Goal: Communication & Community: Answer question/provide support

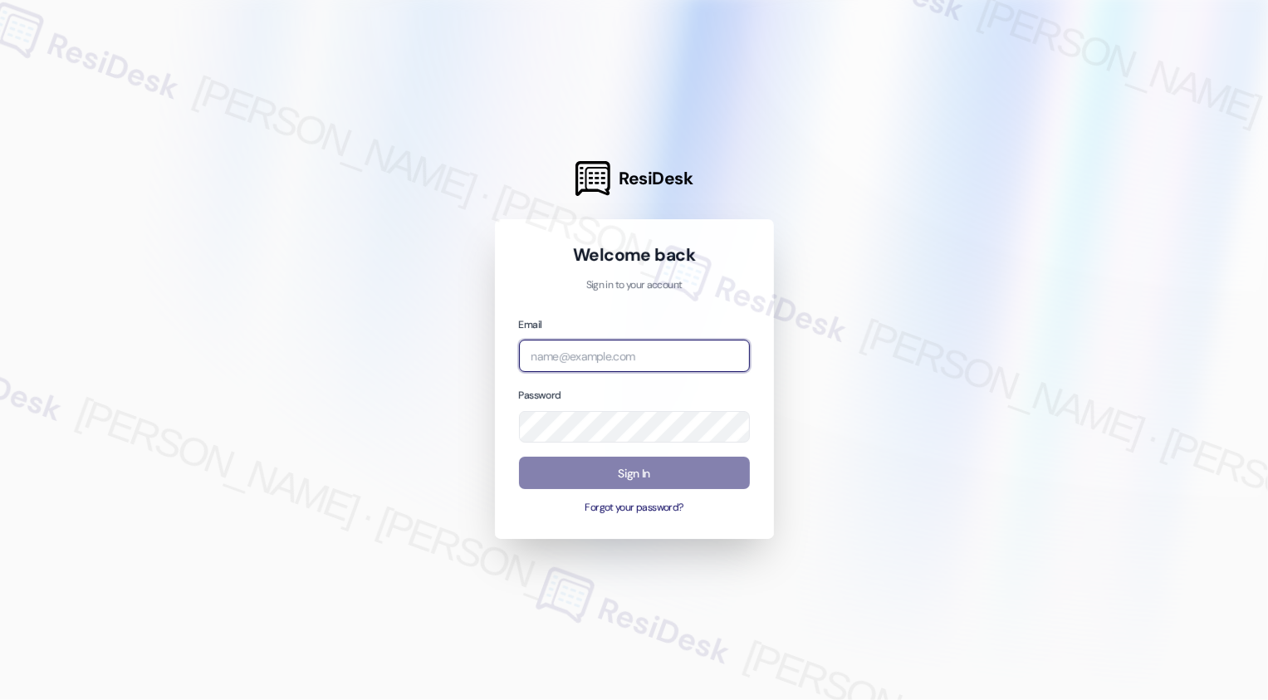
click at [558, 358] on input "email" at bounding box center [634, 356] width 231 height 32
type input "[EMAIL_ADDRESS][PERSON_NAME][PERSON_NAME][DOMAIN_NAME]"
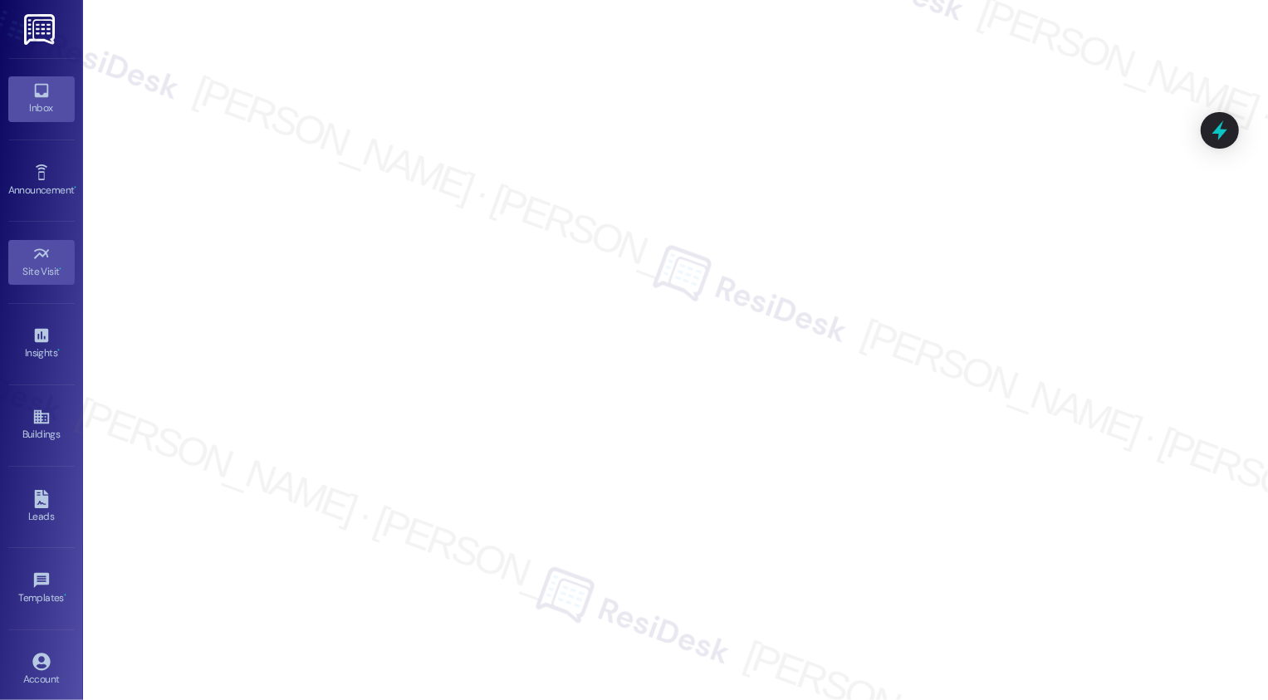
click at [42, 107] on div "Inbox" at bounding box center [41, 108] width 83 height 17
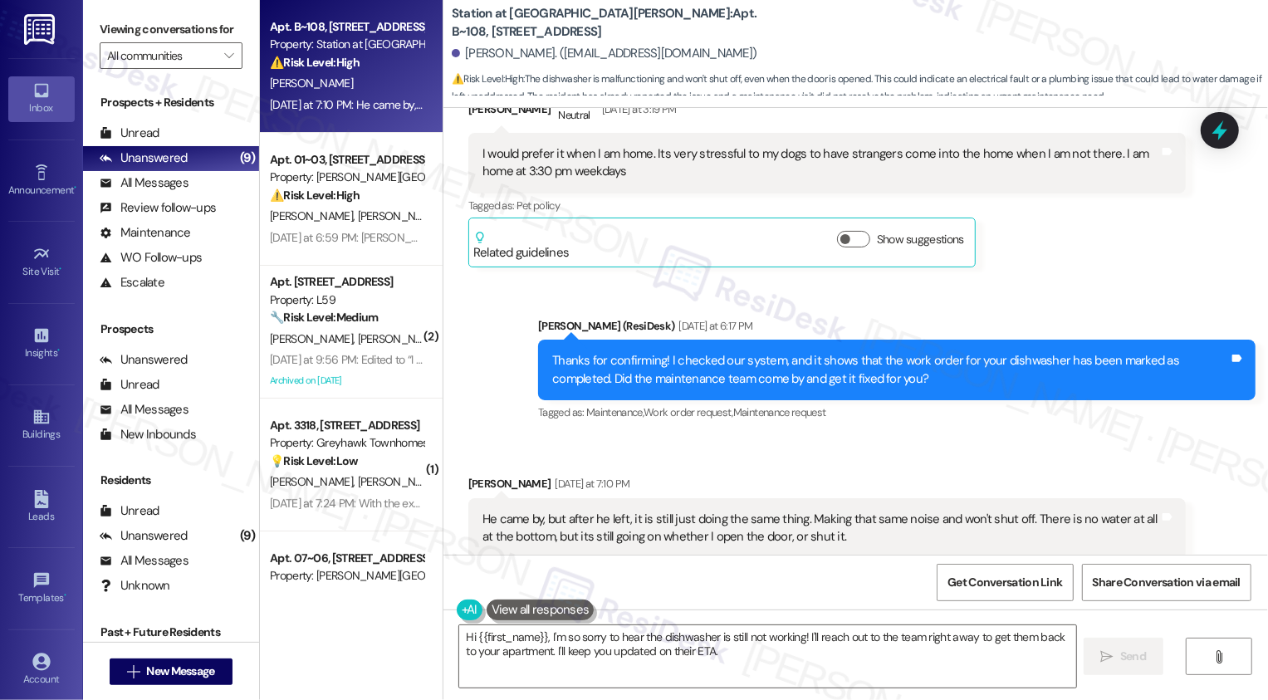
scroll to position [1591, 0]
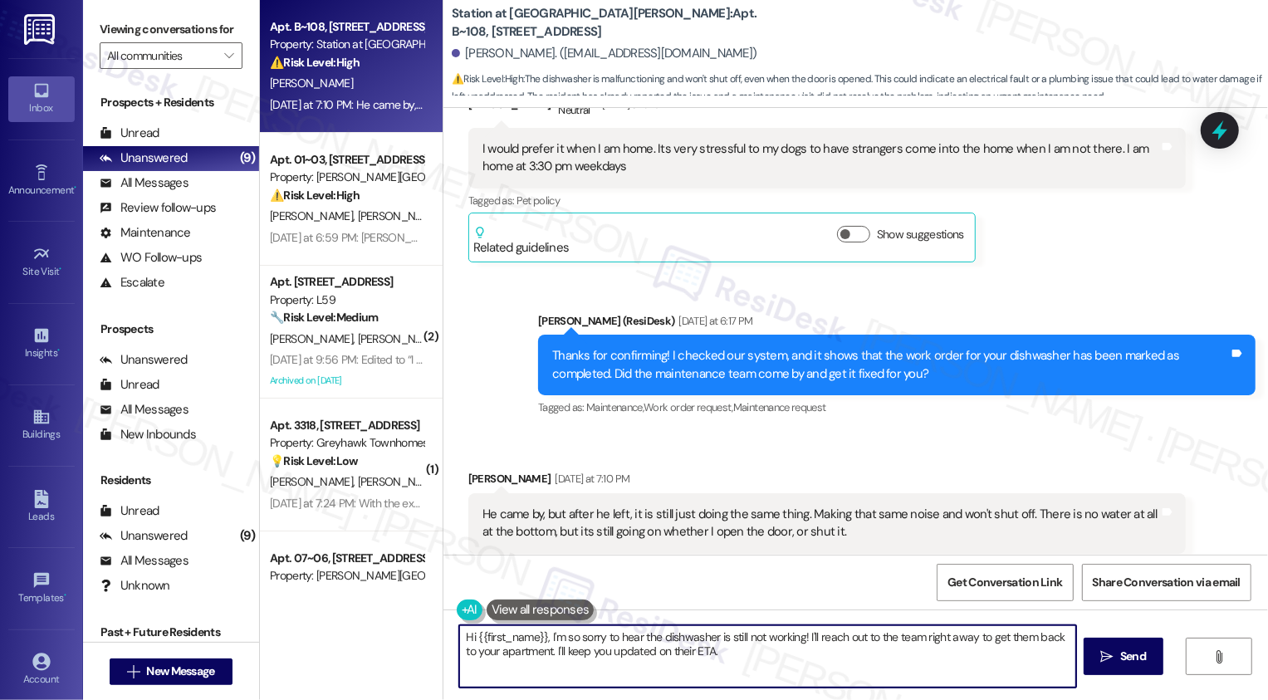
drag, startPoint x: 541, startPoint y: 639, endPoint x: 347, endPoint y: 639, distance: 194.3
click at [348, 639] on div "Apt. B~108, [STREET_ADDRESS] Property: Station at [GEOGRAPHIC_DATA][PERSON_NAME…" at bounding box center [764, 350] width 1008 height 700
drag, startPoint x: 713, startPoint y: 638, endPoint x: 749, endPoint y: 673, distance: 49.9
click at [748, 672] on textarea "I'm so sorry to hear the dishwasher is still not working! I'll reach out to the…" at bounding box center [767, 656] width 617 height 62
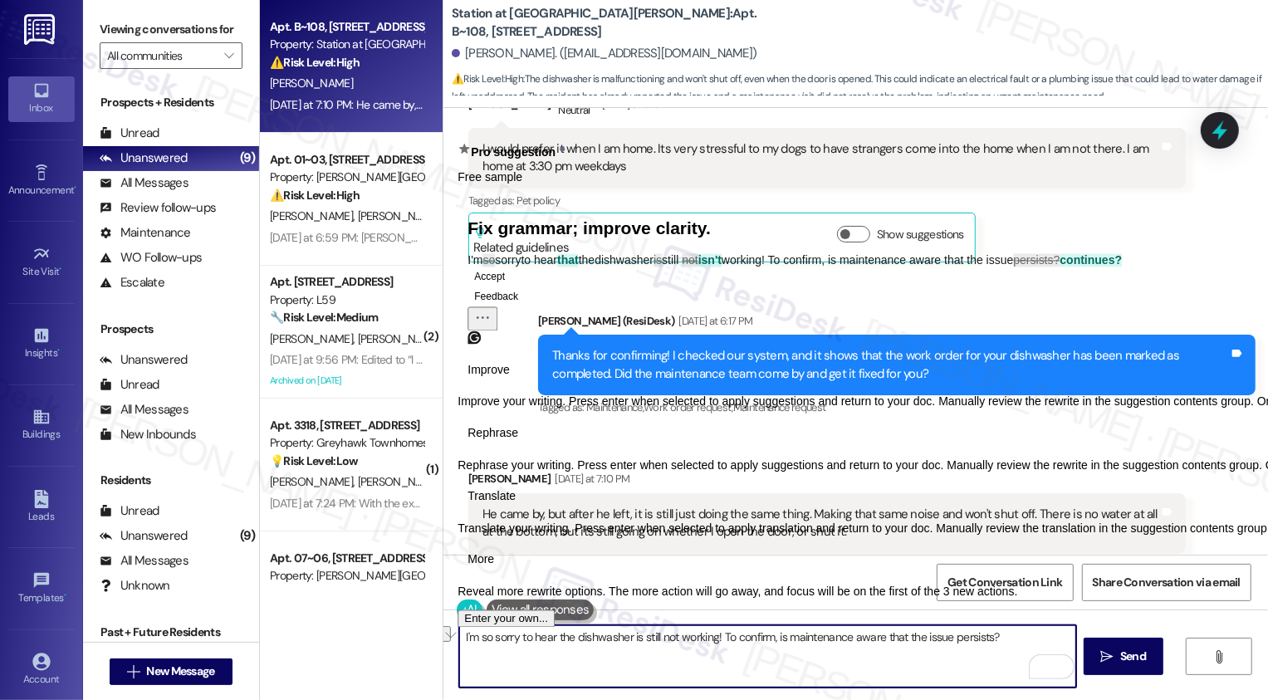
click at [518, 442] on span "Rephrase" at bounding box center [492, 432] width 51 height 17
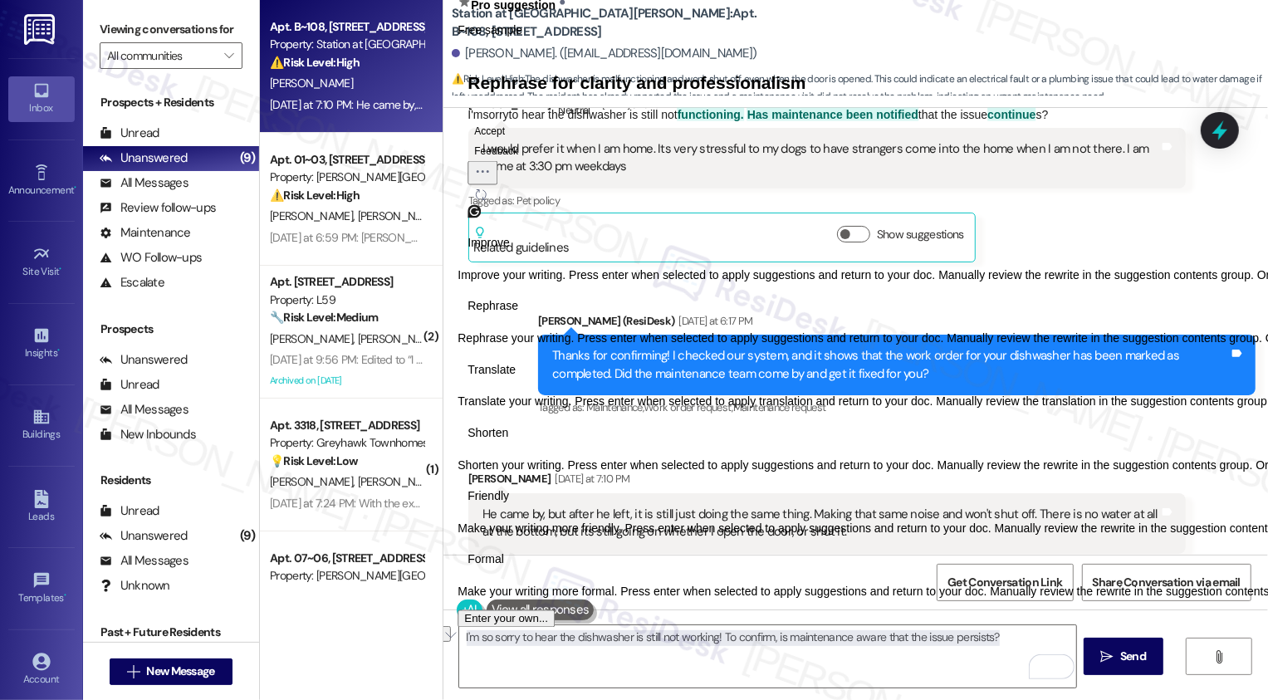
click at [509, 506] on span "Friendly" at bounding box center [488, 496] width 42 height 17
click at [487, 201] on icon "Regenerate" at bounding box center [480, 194] width 13 height 13
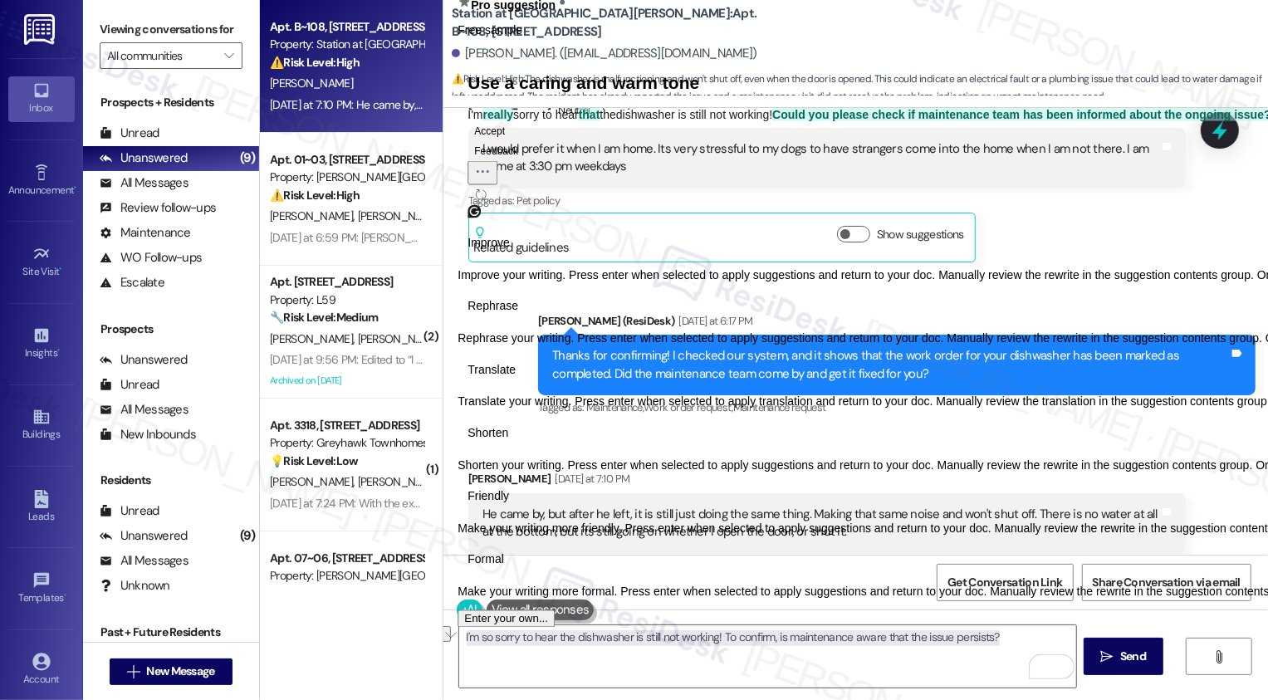
click at [487, 201] on icon "Regenerate" at bounding box center [480, 194] width 13 height 13
click at [511, 140] on button "Accept" at bounding box center [489, 130] width 44 height 20
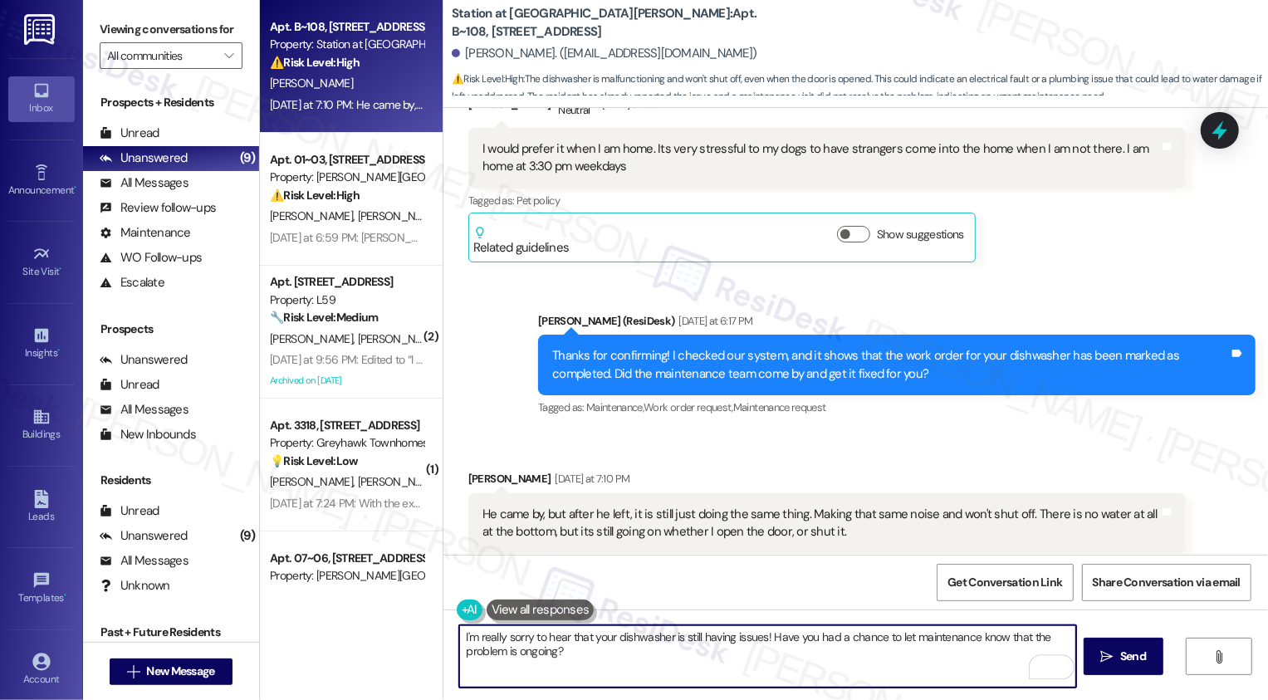
click at [720, 673] on textarea "I'm really sorry to hear that your dishwasher is still having issues! Have you …" at bounding box center [767, 656] width 617 height 62
click at [765, 633] on textarea "I'm really sorry to hear that your dishwasher is still having issues! Have you …" at bounding box center [767, 656] width 617 height 62
type textarea "I'm really sorry to hear that your dishwasher is still having issues! Have you …"
click at [1132, 667] on button " Send" at bounding box center [1123, 656] width 81 height 37
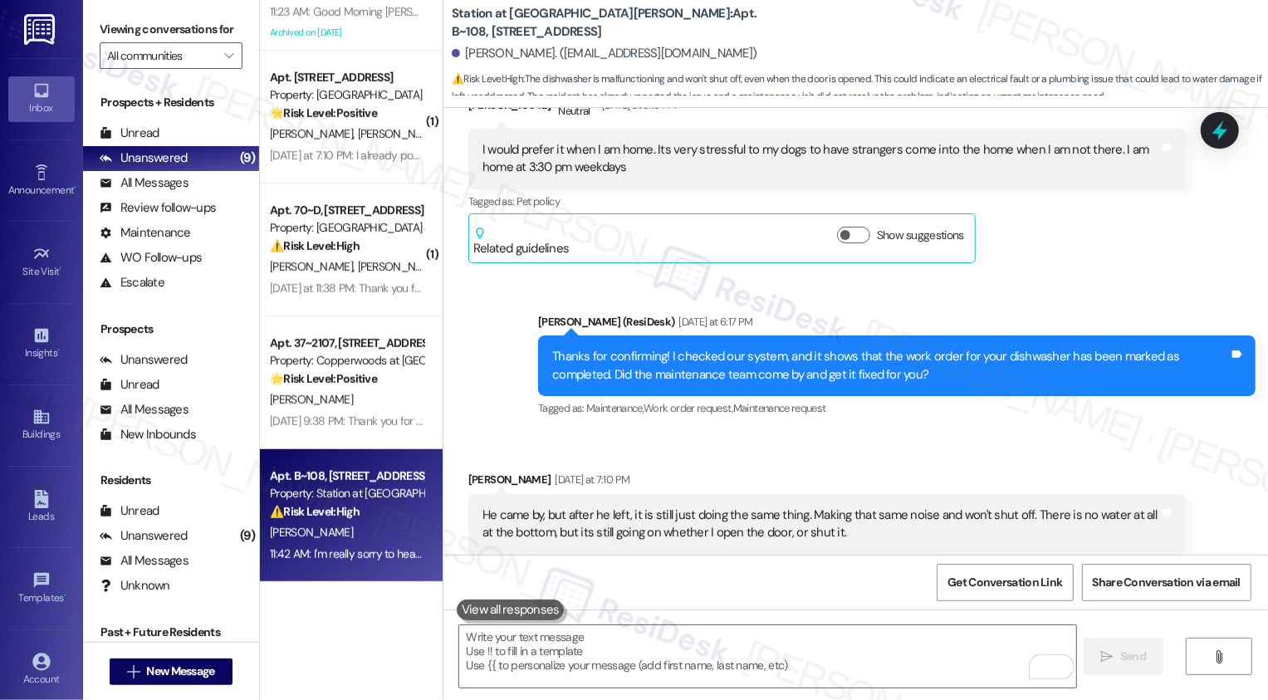
scroll to position [0, 0]
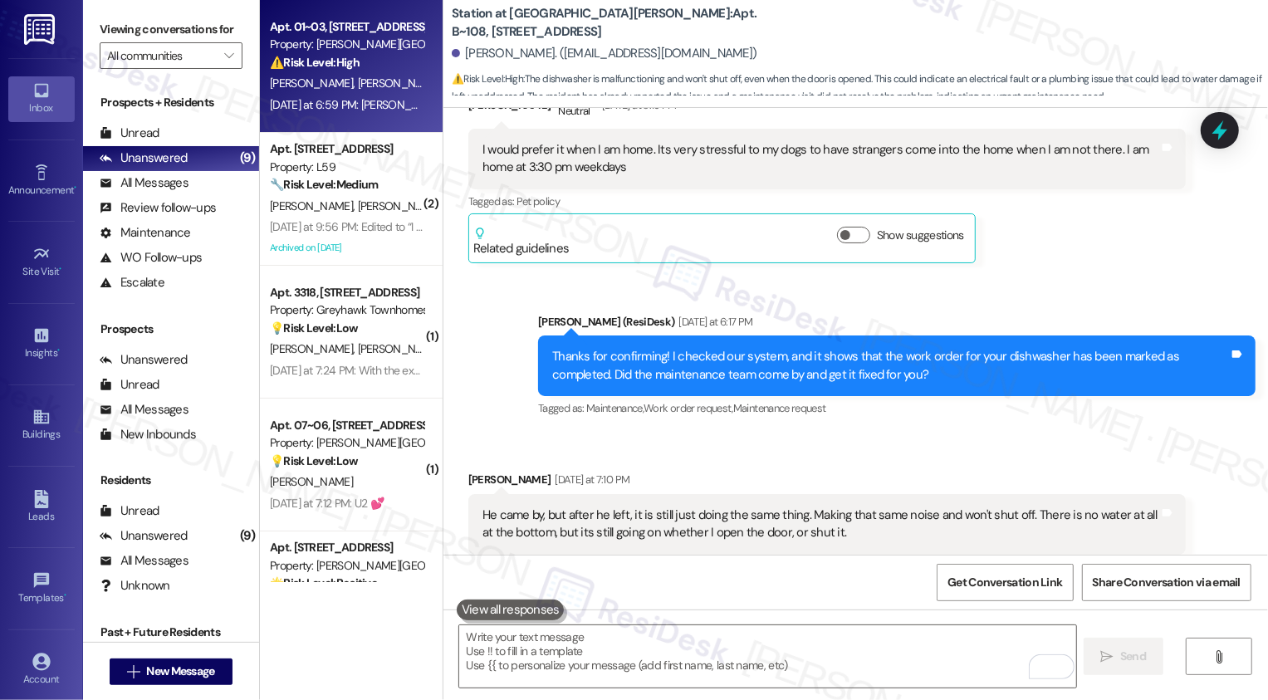
click at [374, 115] on div "[DATE] at 6:59 PM: [PERSON_NAME] came by but as we told you already the problem…" at bounding box center [346, 105] width 157 height 21
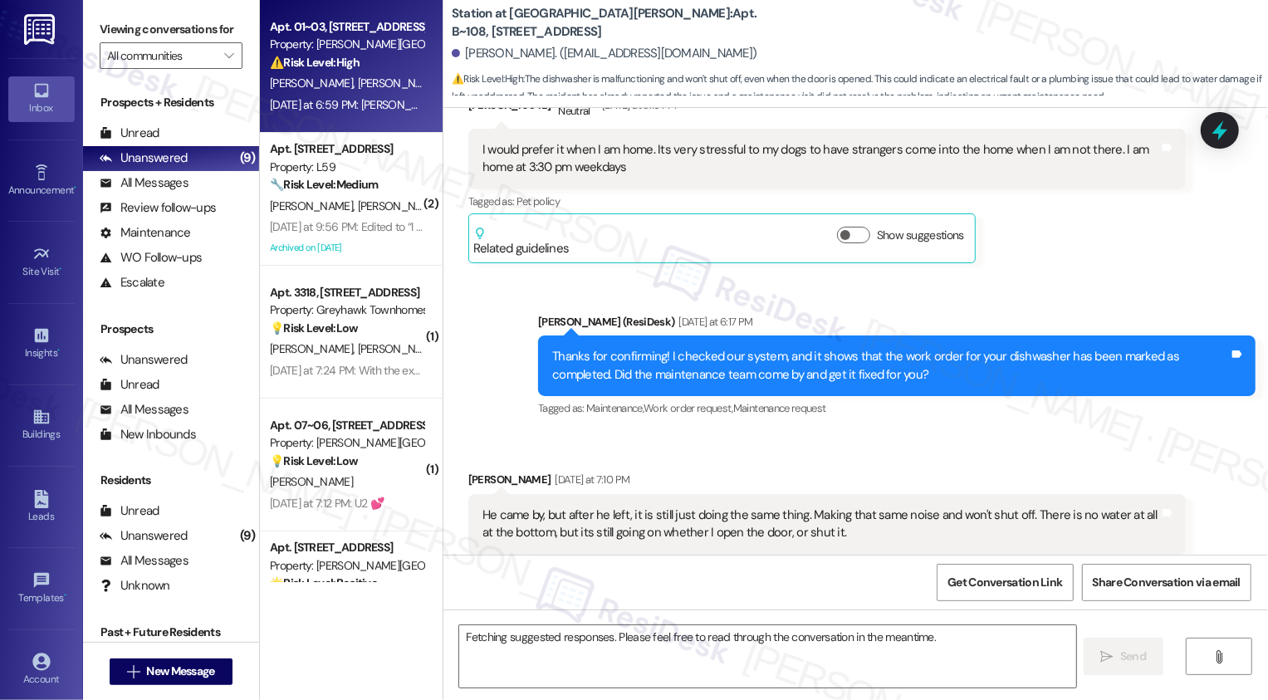
click at [374, 115] on div "[DATE] at 6:59 PM: [PERSON_NAME] came by but as we told you already the problem…" at bounding box center [346, 105] width 157 height 21
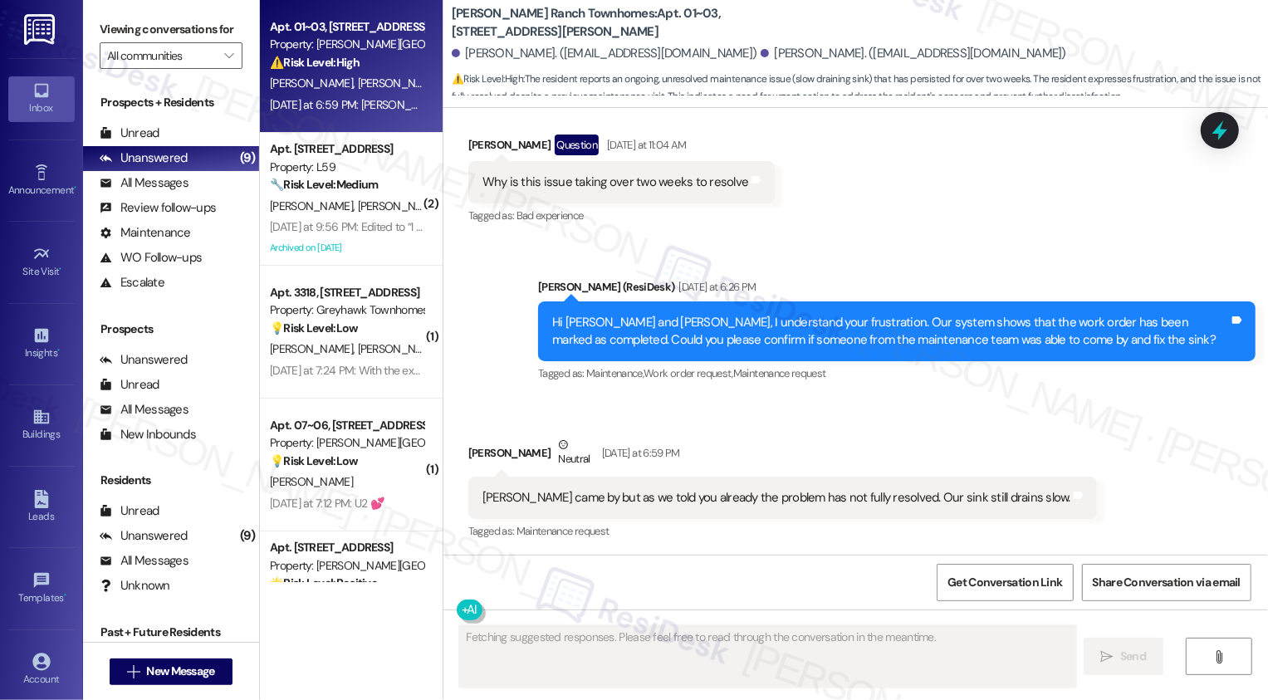
scroll to position [2488, 0]
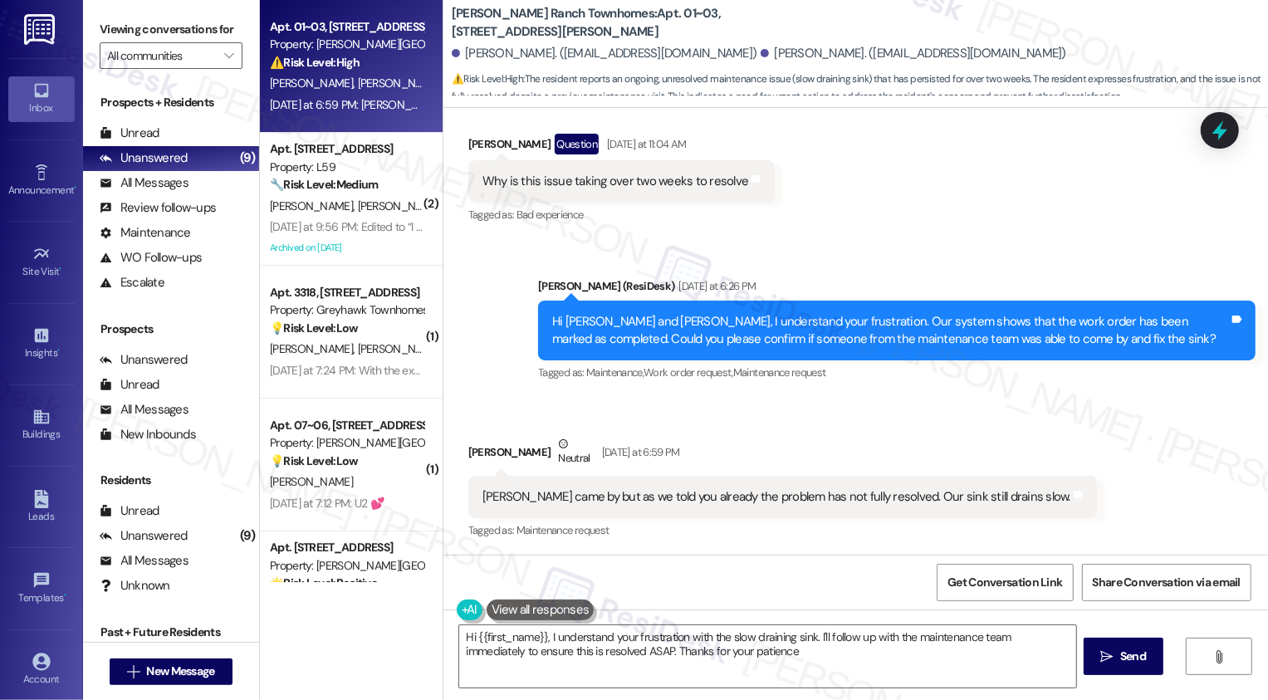
type textarea "Hi {{first_name}}, I understand your frustration with the slow draining sink. I…"
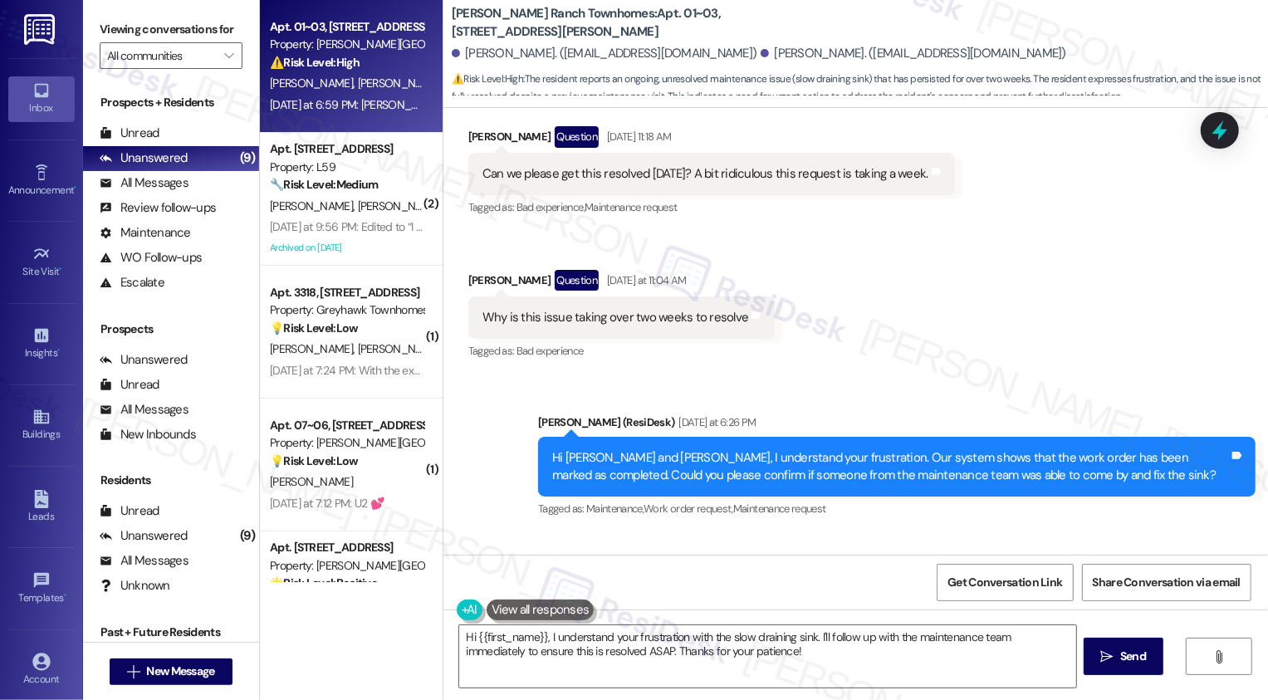
scroll to position [2287, 0]
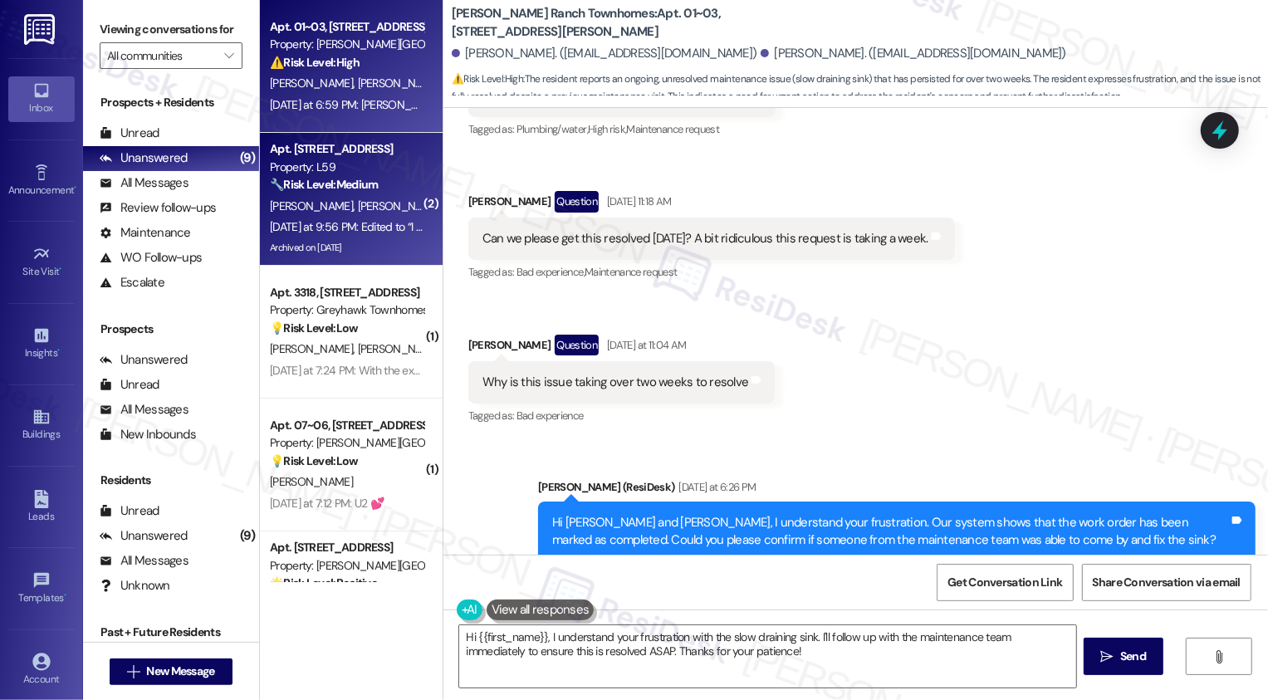
click at [386, 230] on div "[DATE] at 9:56 PM: Edited to “I have a question is it ok for people to let thei…" at bounding box center [817, 226] width 1095 height 15
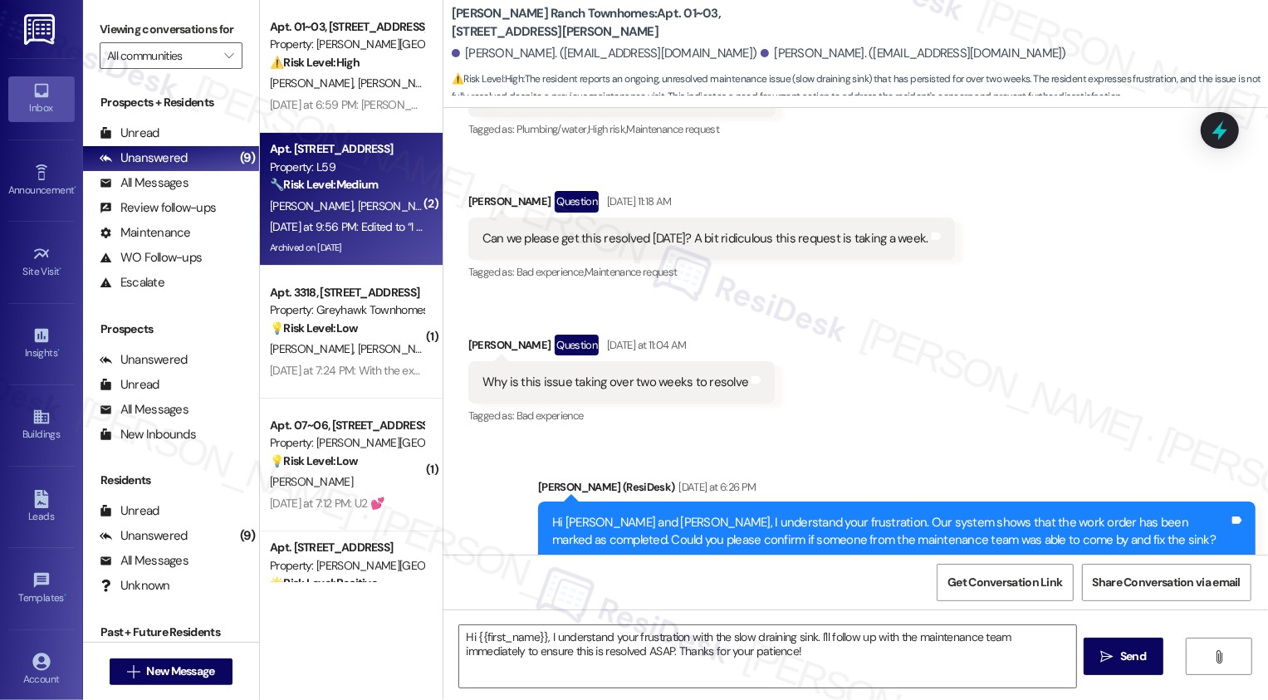
click at [386, 230] on div "[DATE] at 9:56 PM: Edited to “I have a question is it ok for people to let thei…" at bounding box center [817, 226] width 1095 height 15
type textarea "Fetching suggested responses. Please feel free to read through the conversation…"
click at [386, 230] on div "[DATE] at 9:56 PM: Edited to “I have a question is it ok for people to let thei…" at bounding box center [817, 226] width 1095 height 15
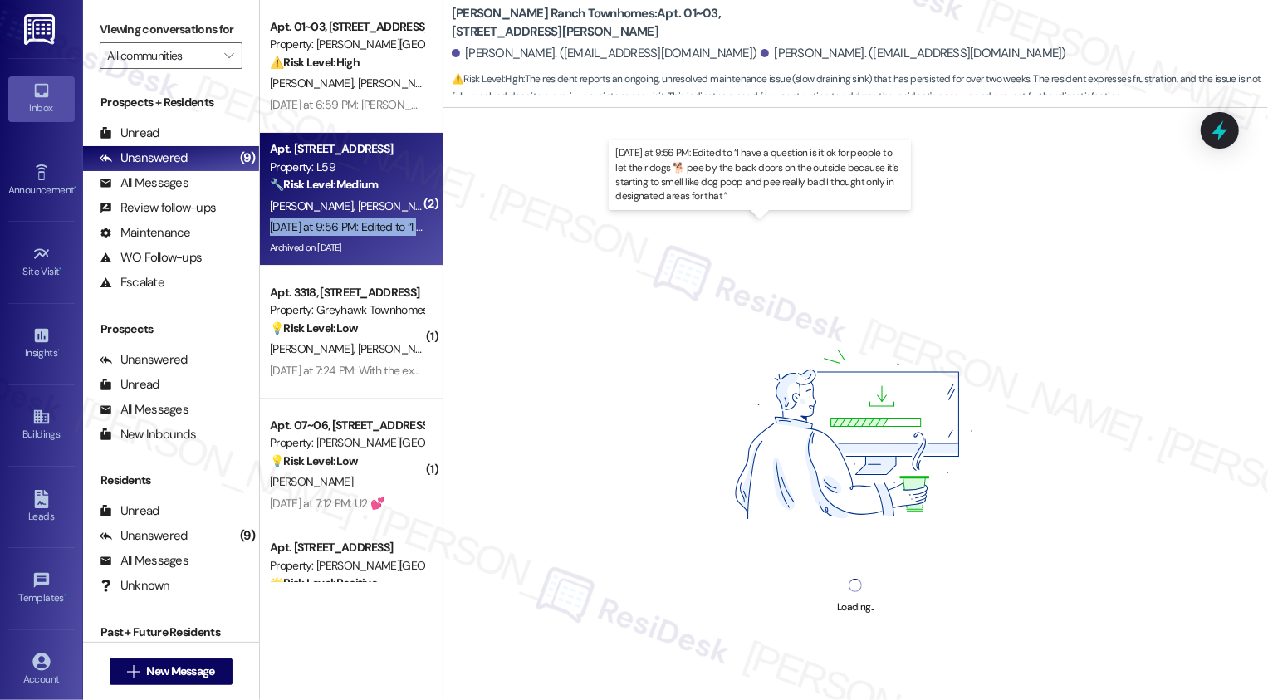
click at [386, 230] on div "[DATE] at 9:56 PM: Edited to “I have a question is it ok for people to let thei…" at bounding box center [817, 226] width 1095 height 15
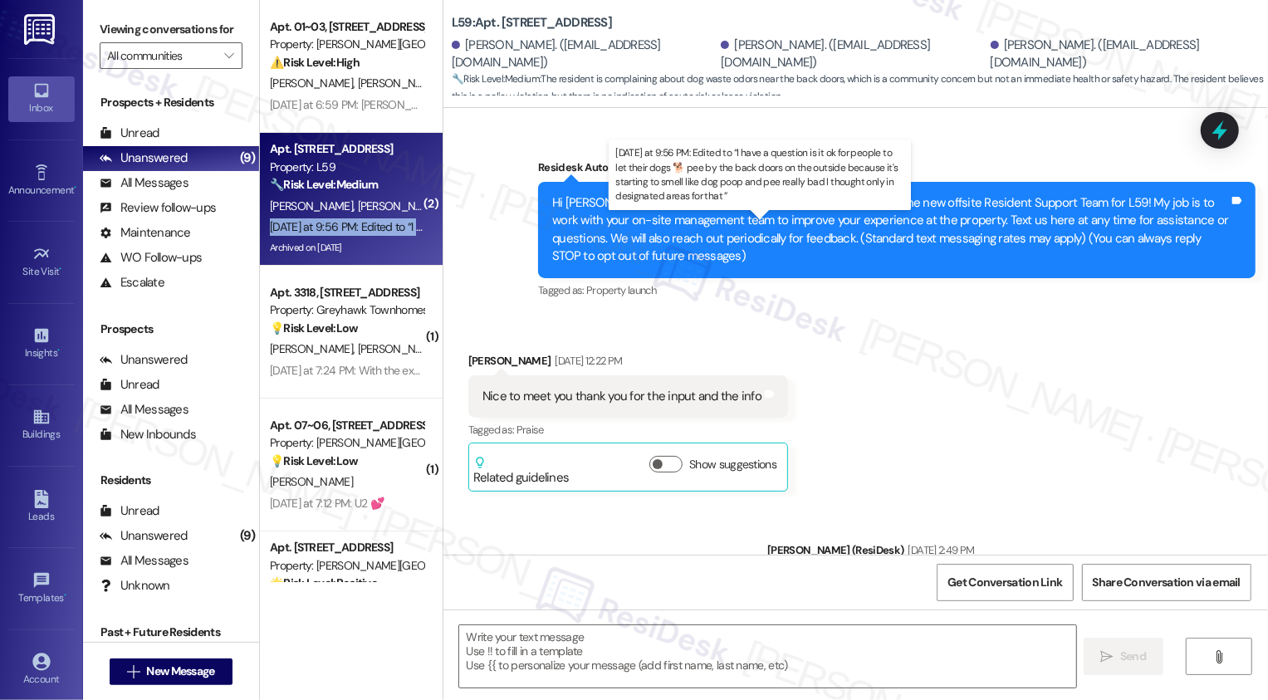
click at [394, 239] on div "Archived on [DATE]" at bounding box center [346, 247] width 157 height 21
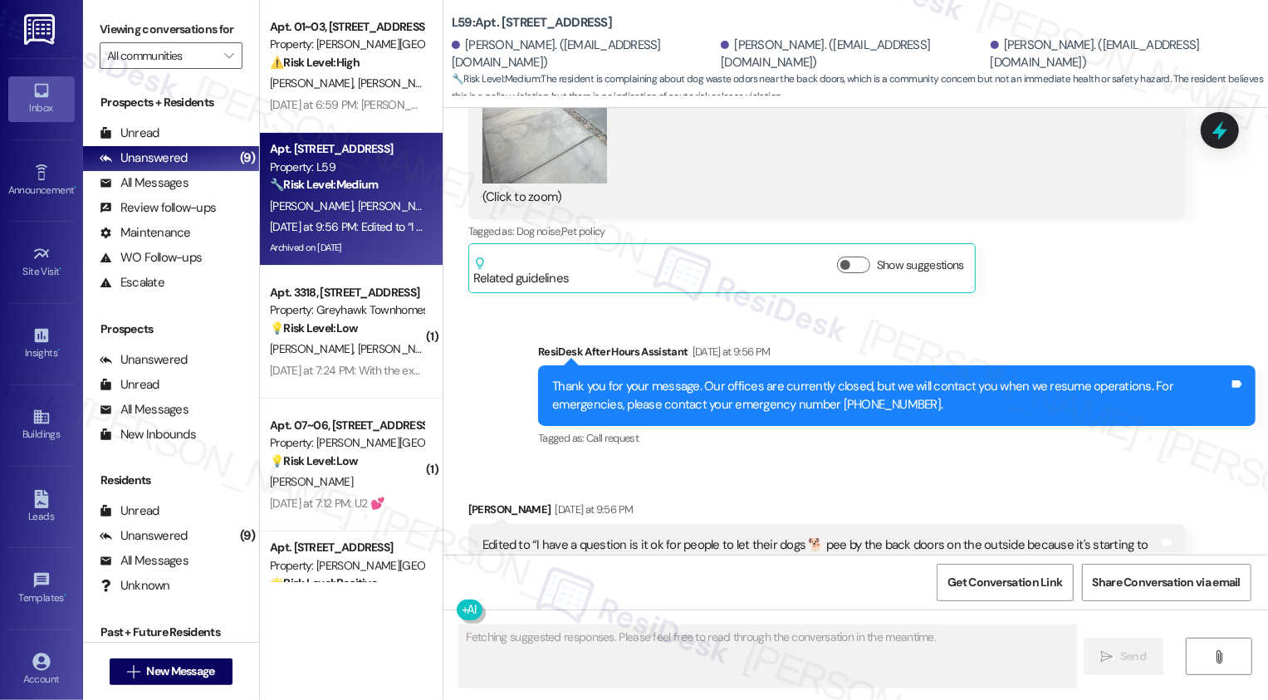
scroll to position [44672, 0]
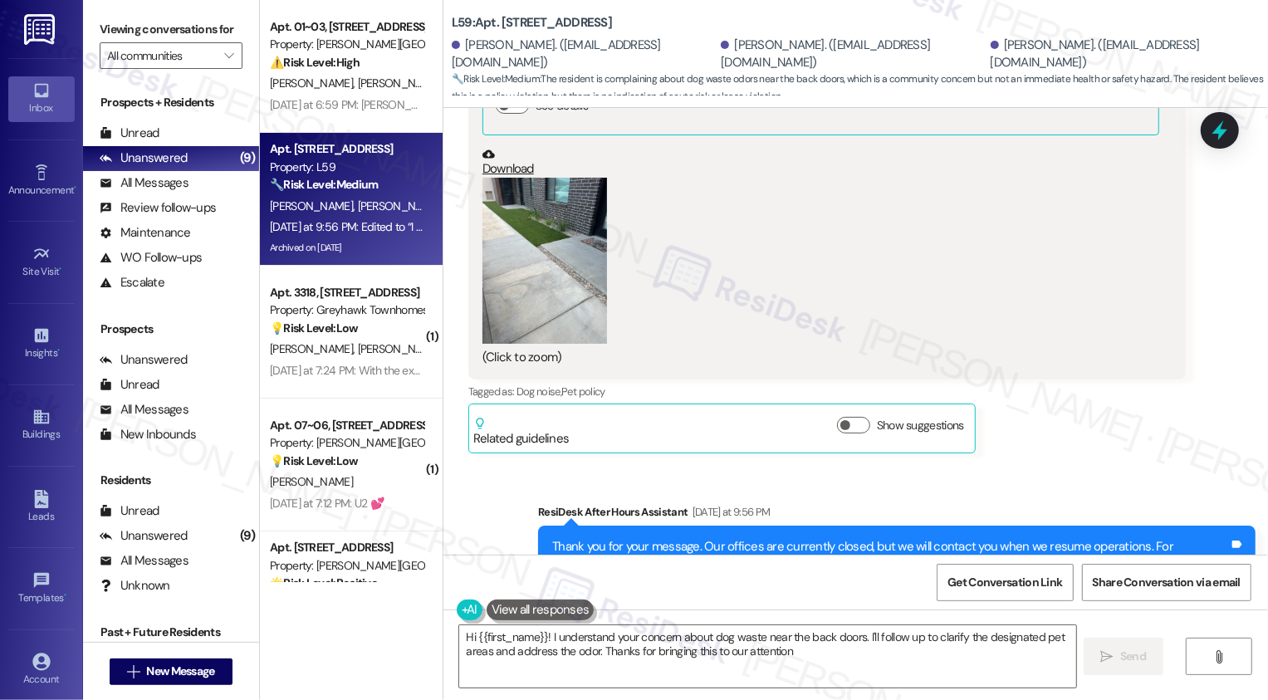
type textarea "Hi {{first_name}}! I understand your concern about dog waste near the back door…"
